Goal: Navigation & Orientation: Understand site structure

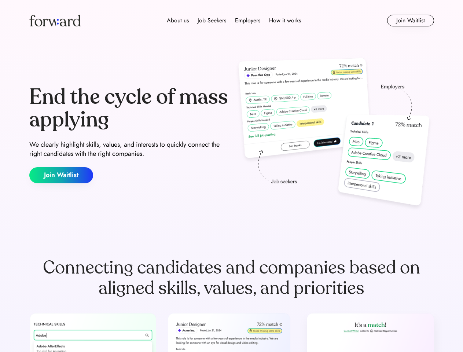
click at [231, 176] on div "End the cycle of mass applying We clearly highlight skills, values, and interes…" at bounding box center [231, 135] width 405 height 158
click at [232, 21] on div "About us Job Seekers Employers How it works" at bounding box center [233, 20] width 289 height 9
click at [55, 21] on img at bounding box center [54, 21] width 51 height 12
click at [234, 21] on div "About us Job Seekers Employers How it works" at bounding box center [233, 20] width 289 height 9
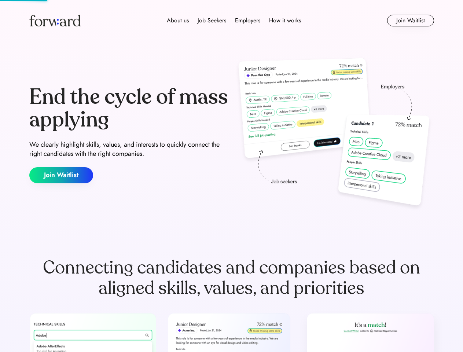
click at [178, 21] on div "About us" at bounding box center [178, 20] width 22 height 9
click at [212, 21] on div "Job Seekers" at bounding box center [212, 20] width 29 height 9
click at [247, 21] on div "Employers" at bounding box center [247, 20] width 25 height 9
